Goal: Task Accomplishment & Management: Use online tool/utility

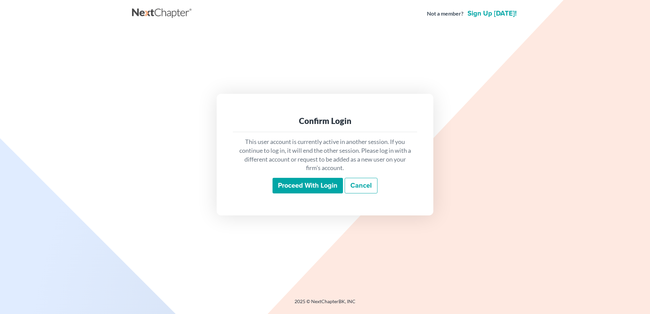
click at [288, 184] on input "Proceed with login" at bounding box center [308, 186] width 70 height 16
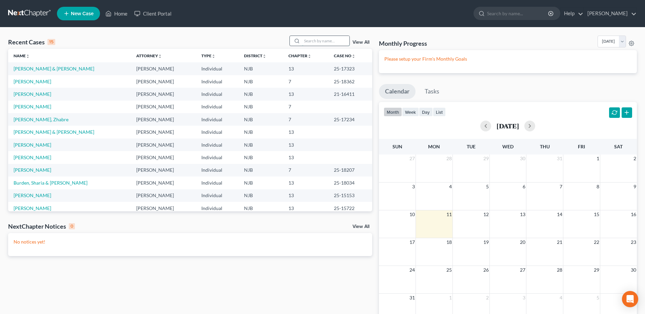
click at [311, 44] on input "search" at bounding box center [325, 41] width 47 height 10
type input "[PERSON_NAME]"
